Goal: Find specific page/section: Find specific page/section

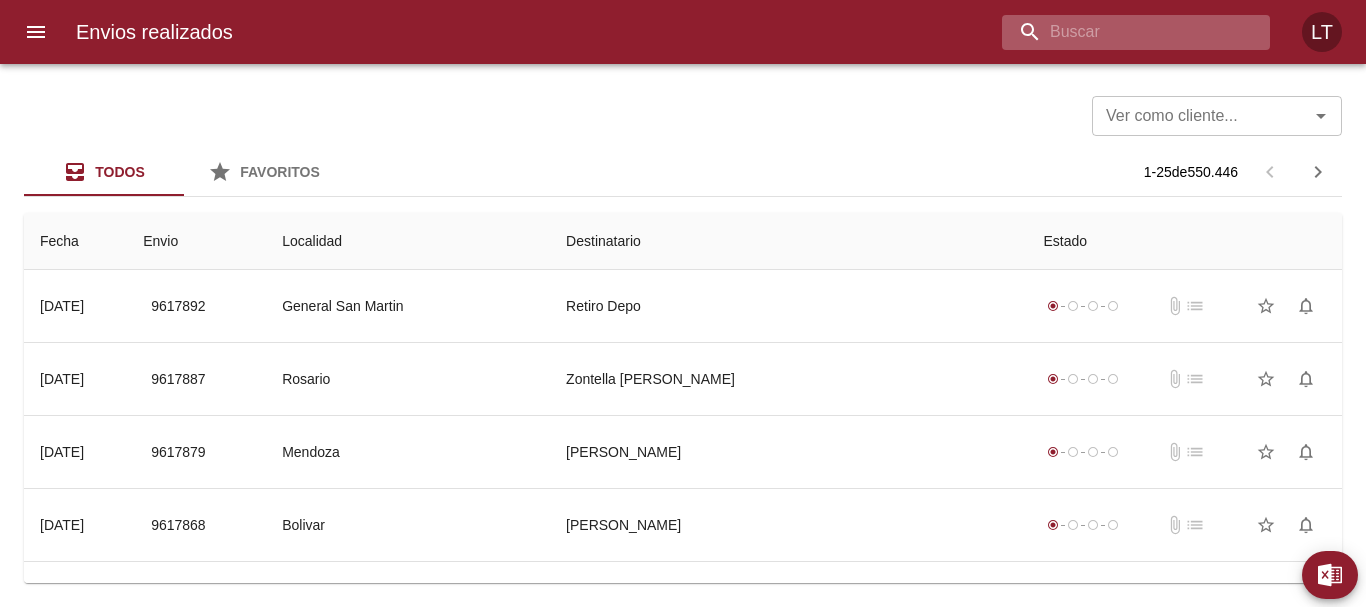
click at [1173, 18] on input "buscar" at bounding box center [1119, 32] width 234 height 35
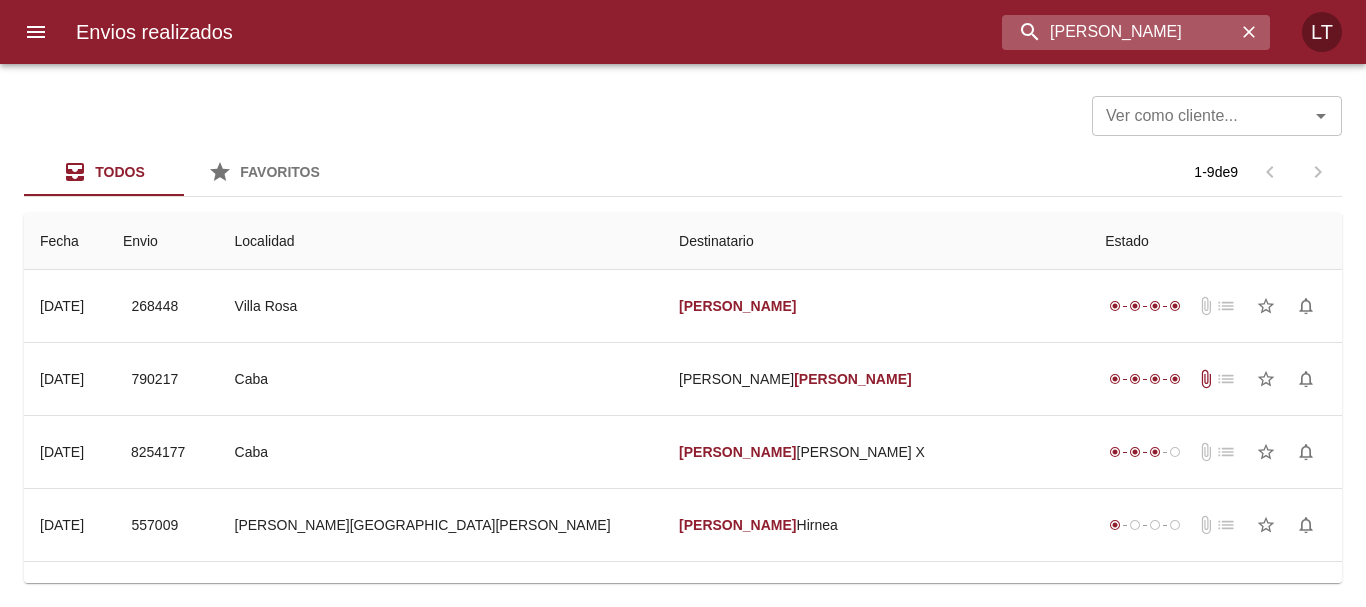
click at [1049, 32] on input "[PERSON_NAME]" at bounding box center [1119, 32] width 234 height 35
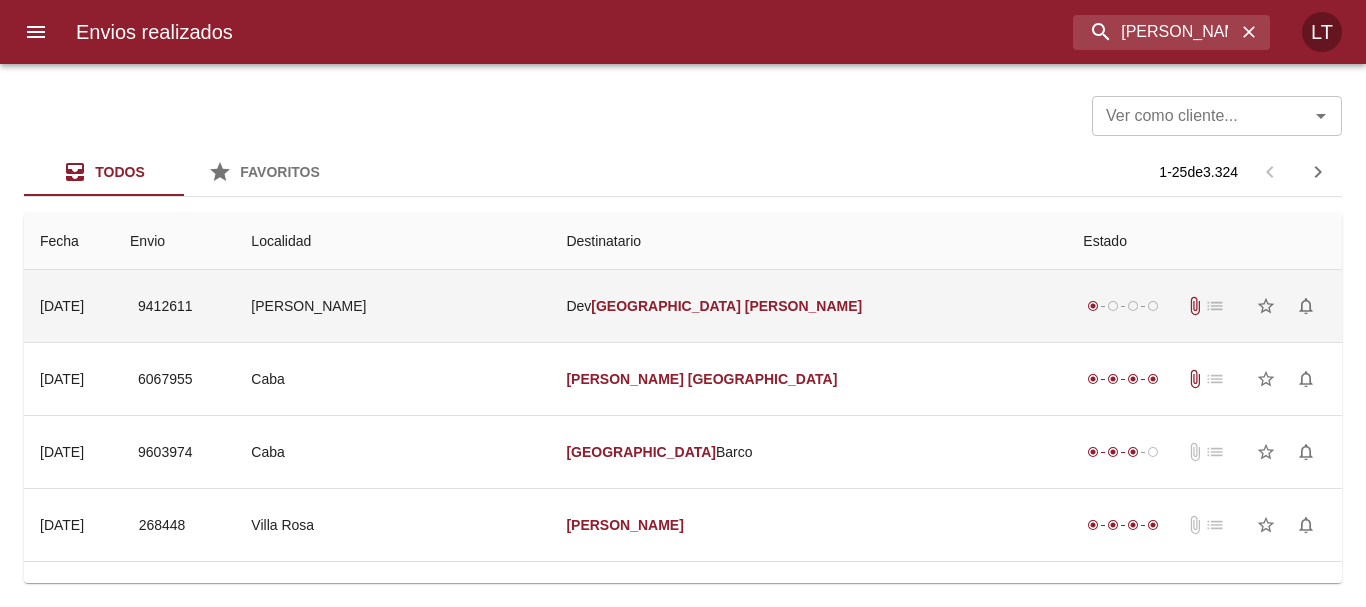
click at [863, 336] on td "Dev [PERSON_NAME]" at bounding box center [808, 306] width 517 height 72
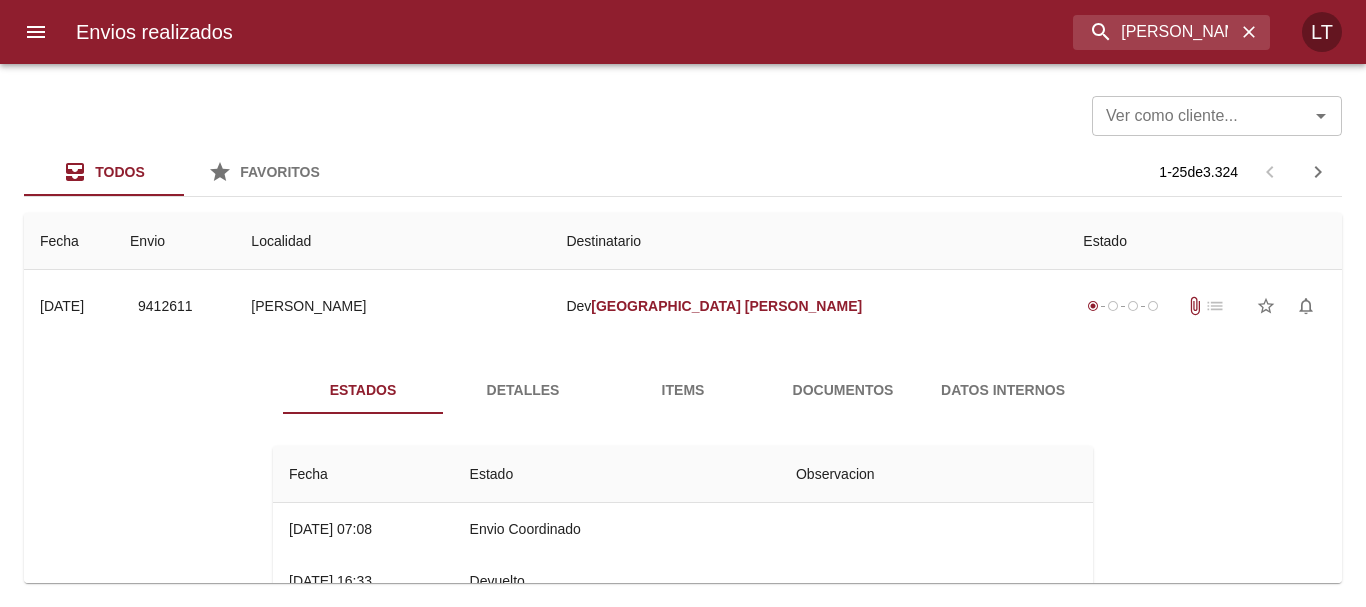
click at [852, 381] on span "Documentos" at bounding box center [843, 390] width 136 height 25
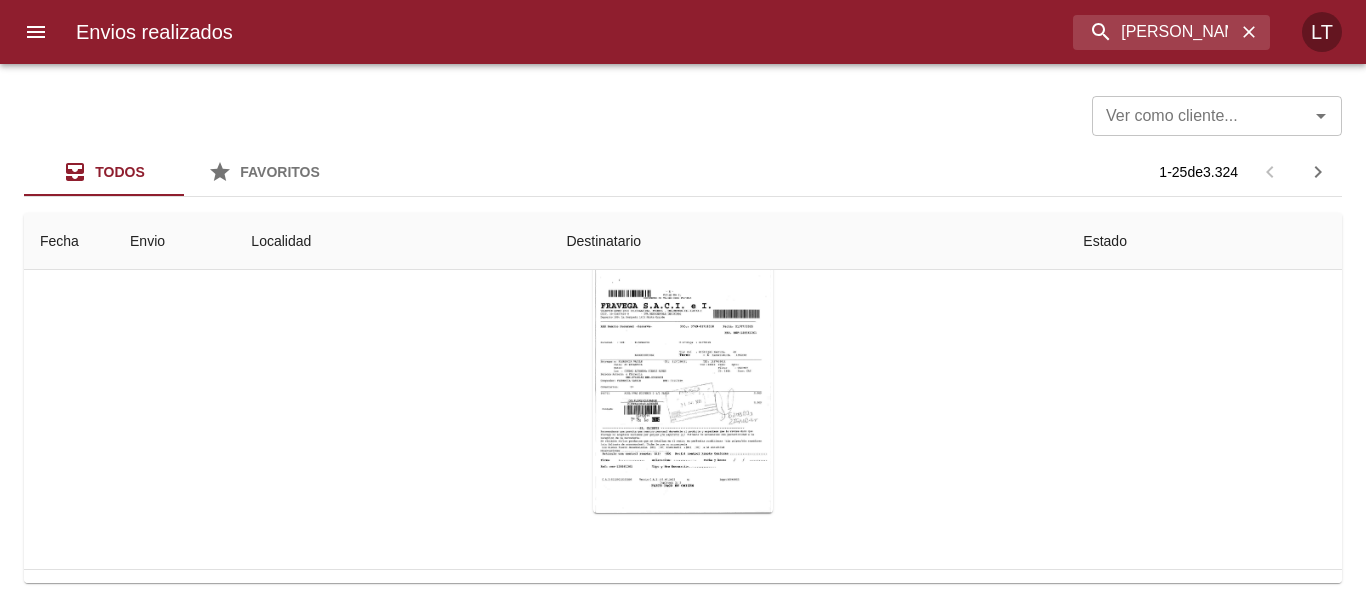
scroll to position [200, 0]
click at [695, 373] on div "Tabla de envíos del cliente" at bounding box center [683, 387] width 180 height 250
click at [1165, 20] on input "[PERSON_NAME]" at bounding box center [1119, 32] width 234 height 35
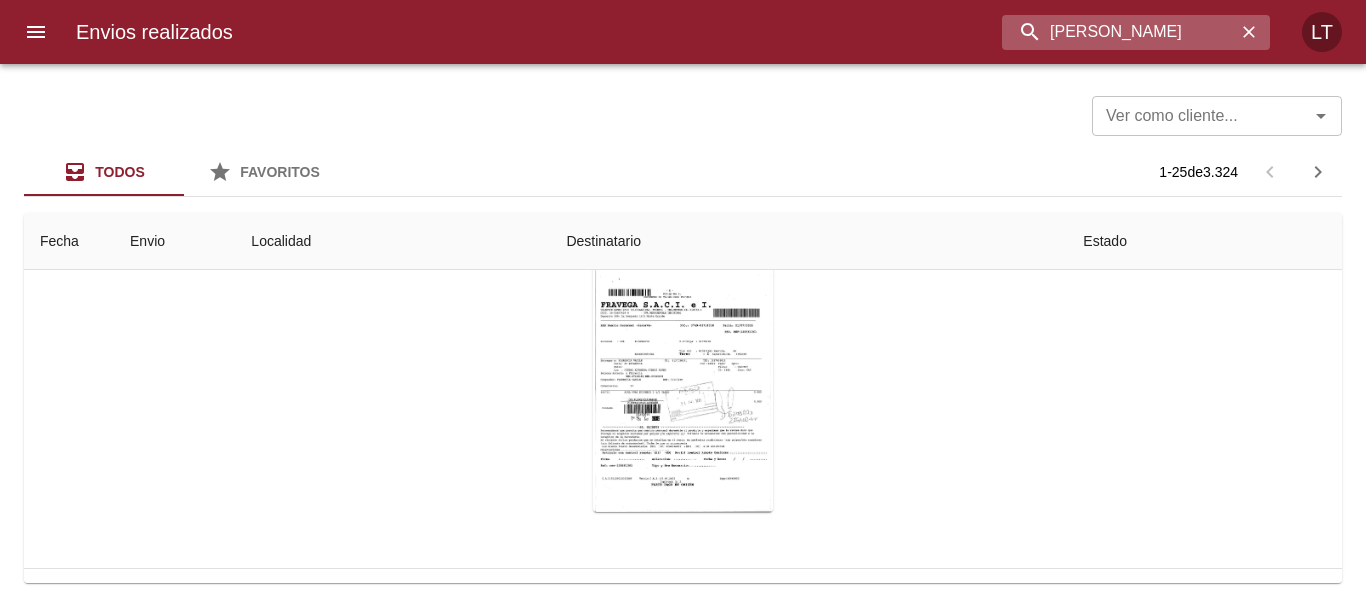
click at [1165, 20] on input "[PERSON_NAME]" at bounding box center [1119, 32] width 234 height 35
paste input "ab238xx"
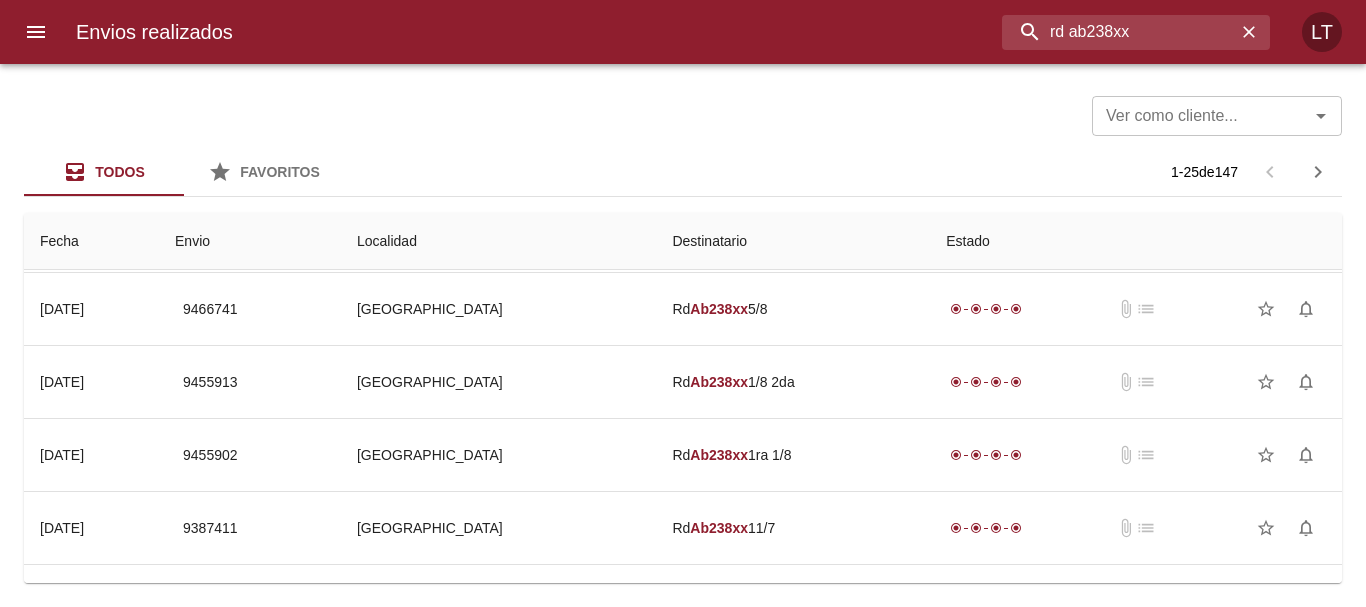
scroll to position [1200, 0]
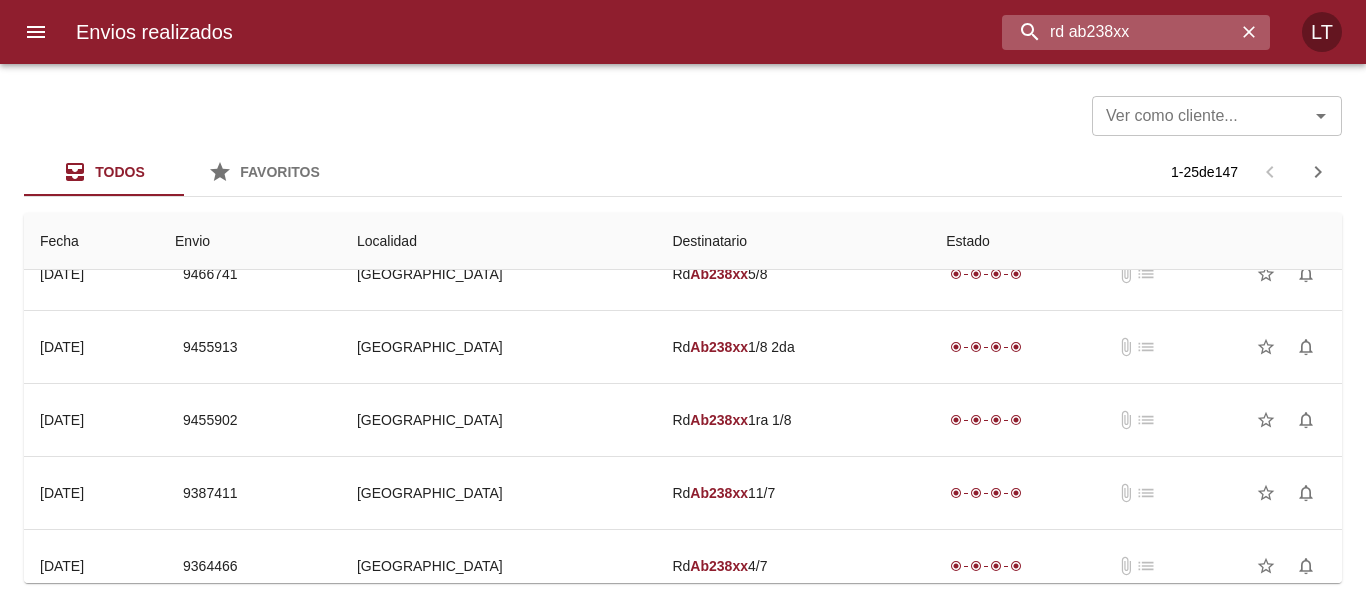
click at [1127, 45] on input "rd ab238xx" at bounding box center [1119, 32] width 234 height 35
type input "87951"
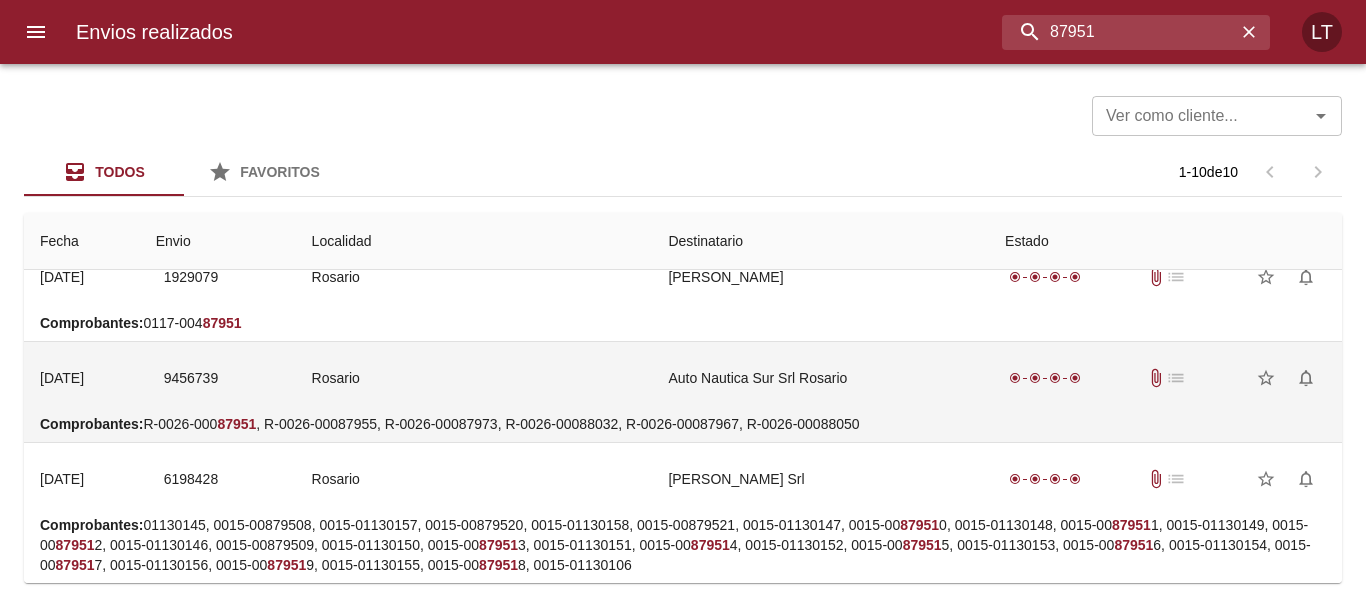
scroll to position [200, 0]
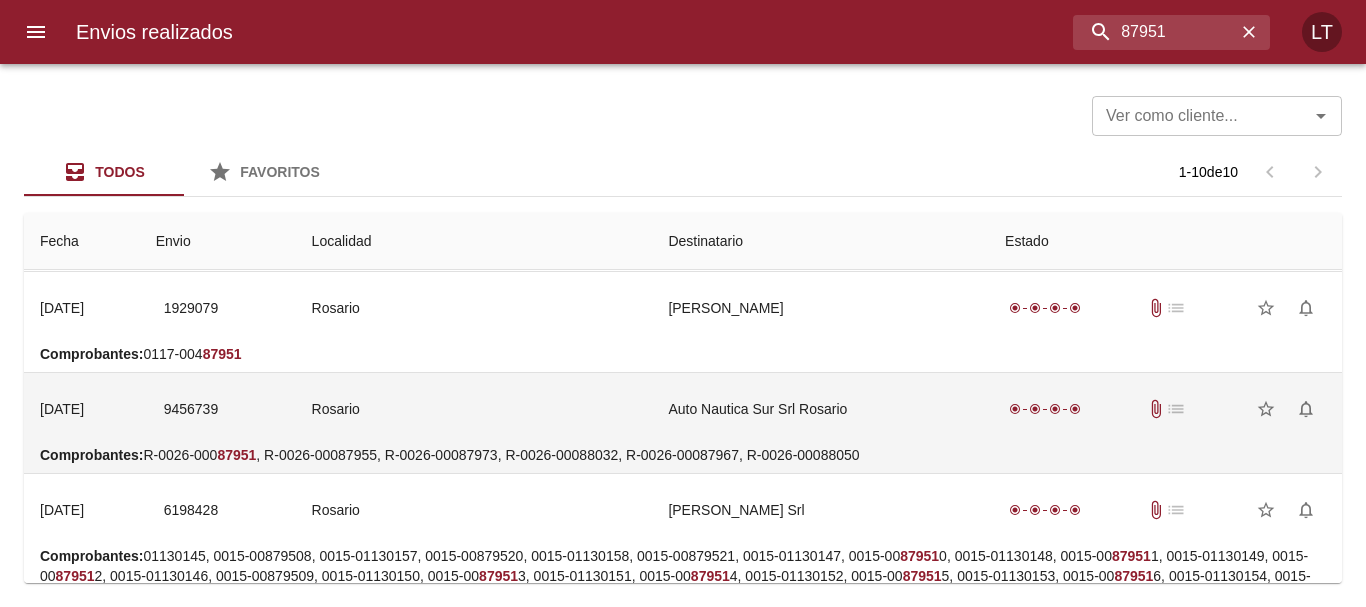
click at [504, 423] on td "Rosario" at bounding box center [474, 409] width 357 height 72
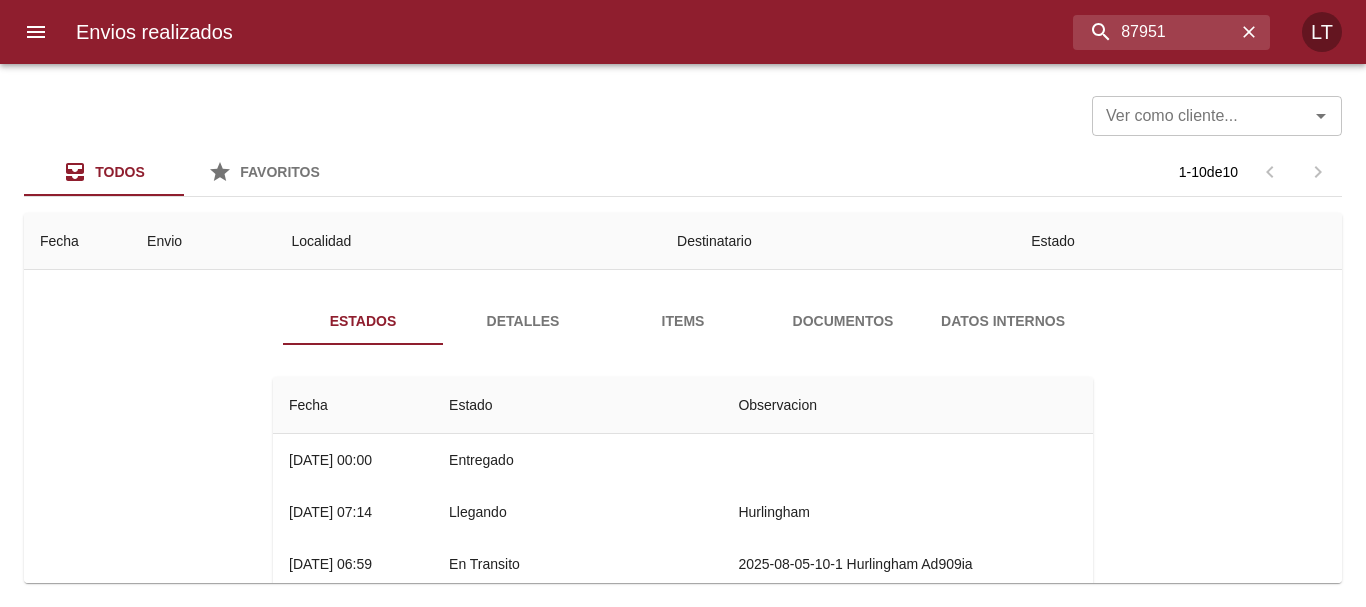
scroll to position [0, 0]
